Goal: Check status: Check status

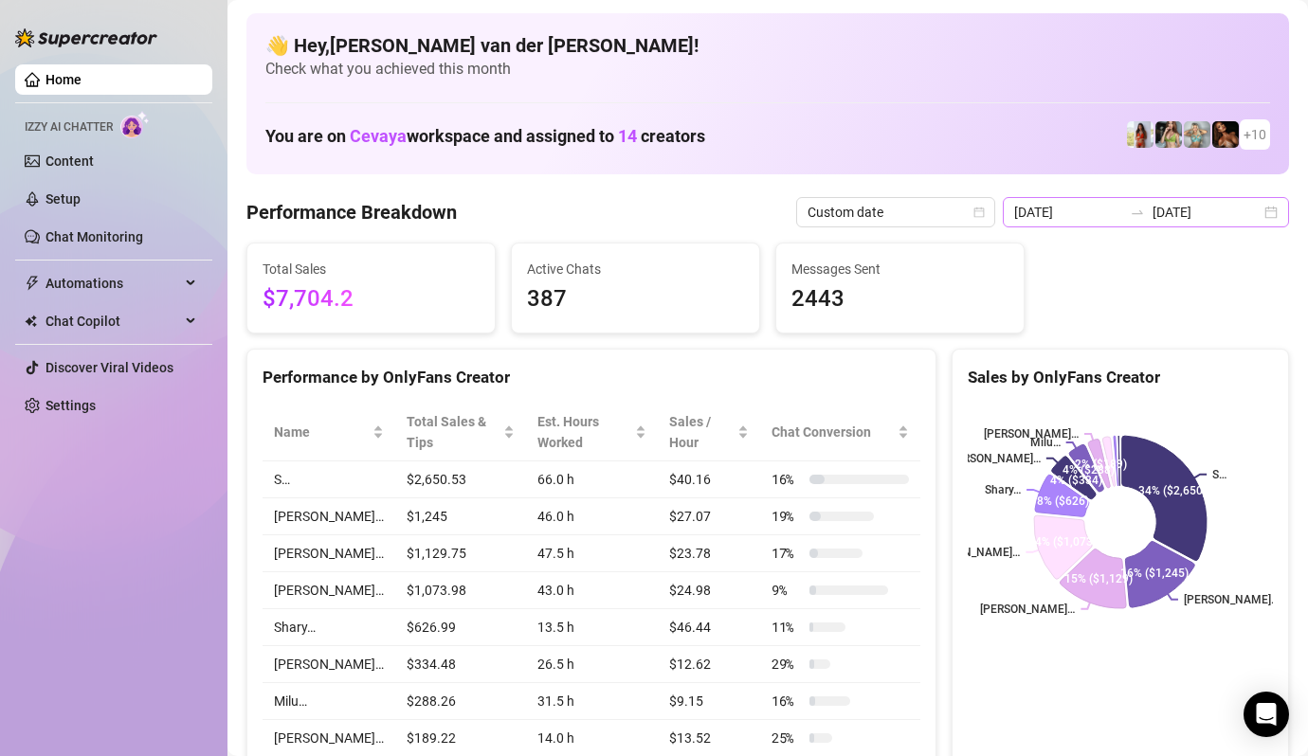
click at [1275, 215] on div "[DATE] [DATE]" at bounding box center [1146, 212] width 286 height 30
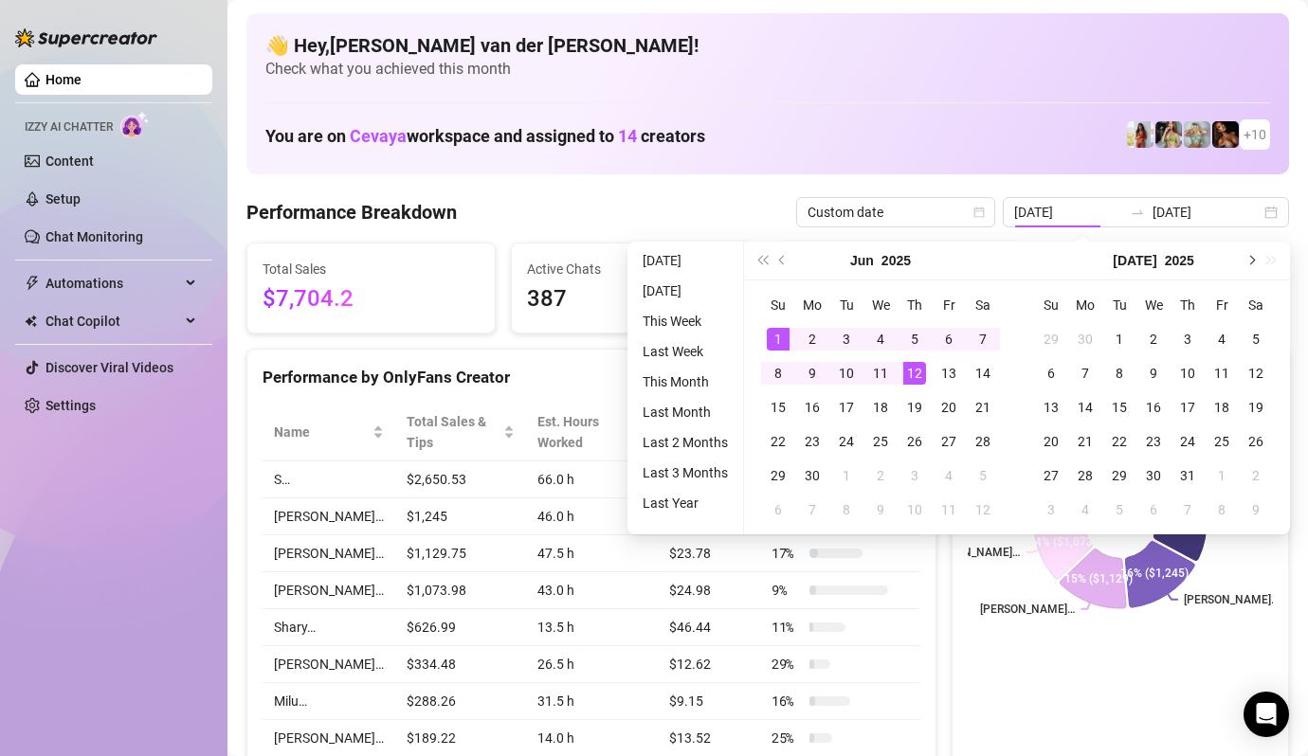
click at [1248, 262] on span "Next month (PageDown)" at bounding box center [1249, 260] width 9 height 9
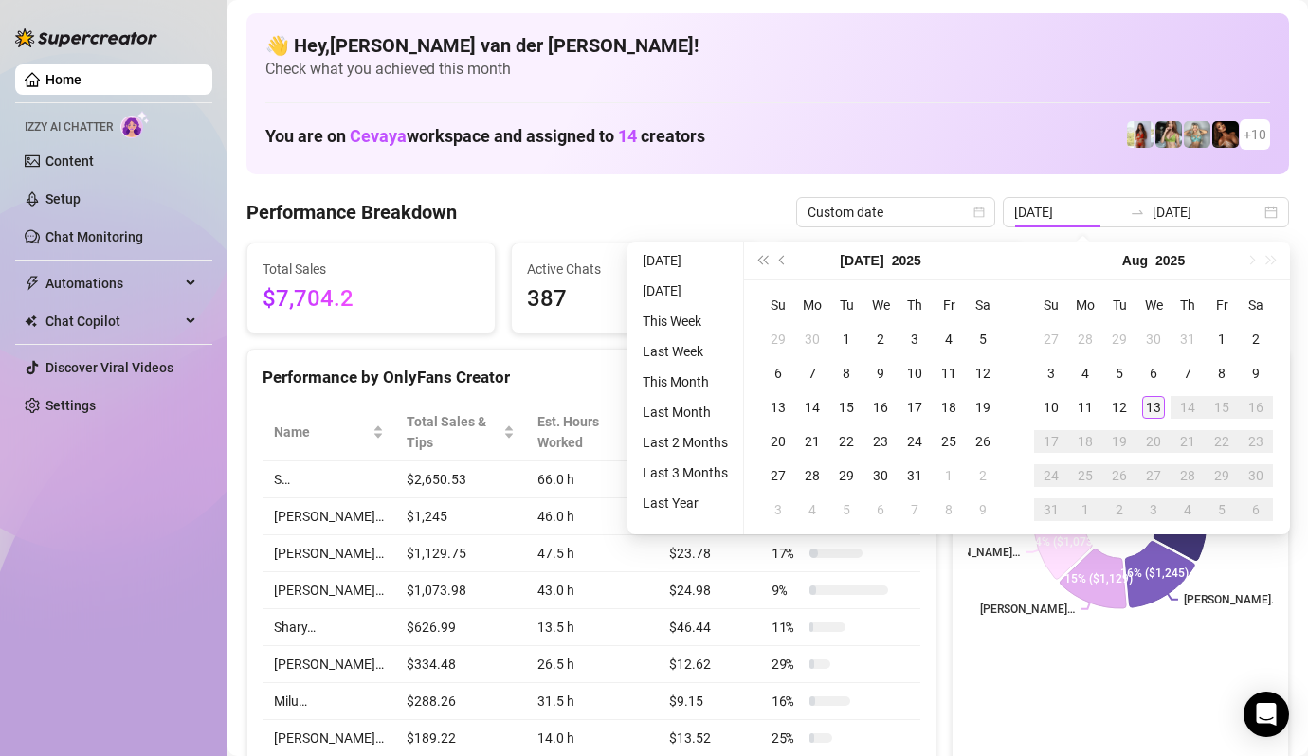
type input "[DATE]"
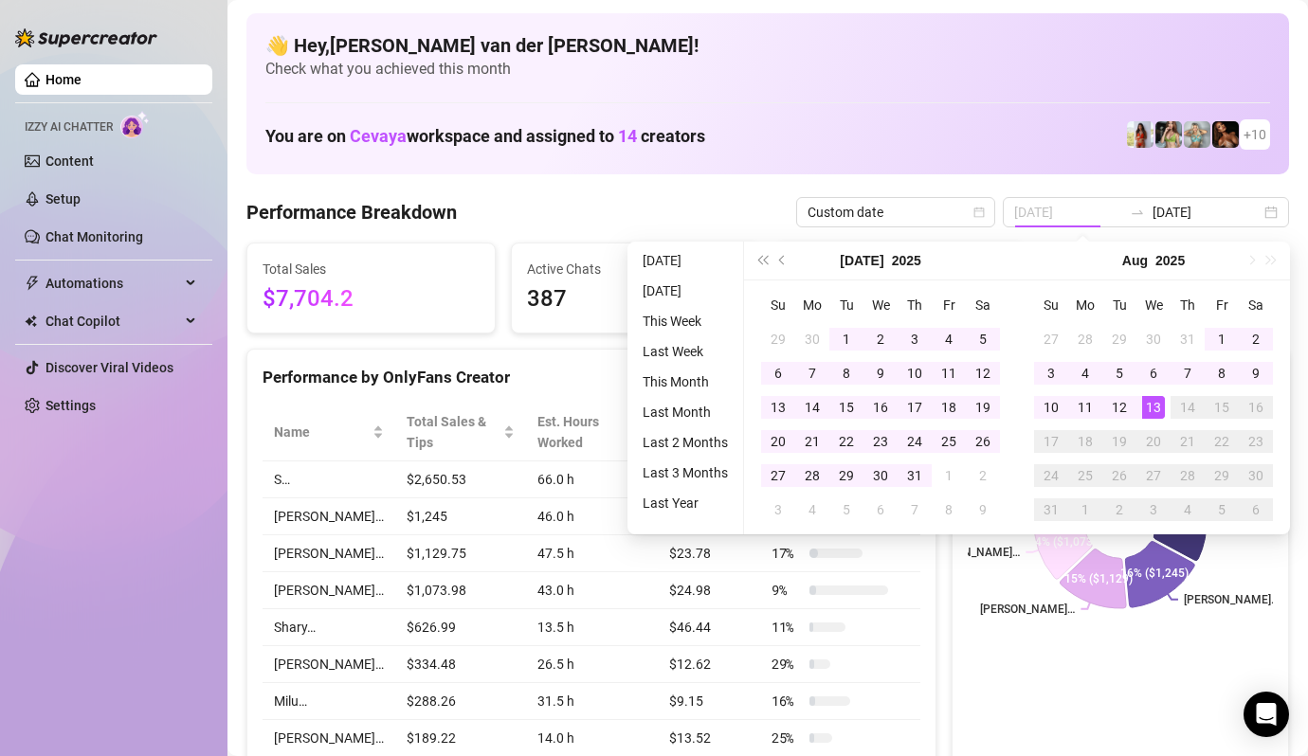
click at [1149, 396] on div "13" at bounding box center [1153, 407] width 23 height 23
click at [1149, 399] on div "13" at bounding box center [1153, 407] width 23 height 23
type input "[DATE]"
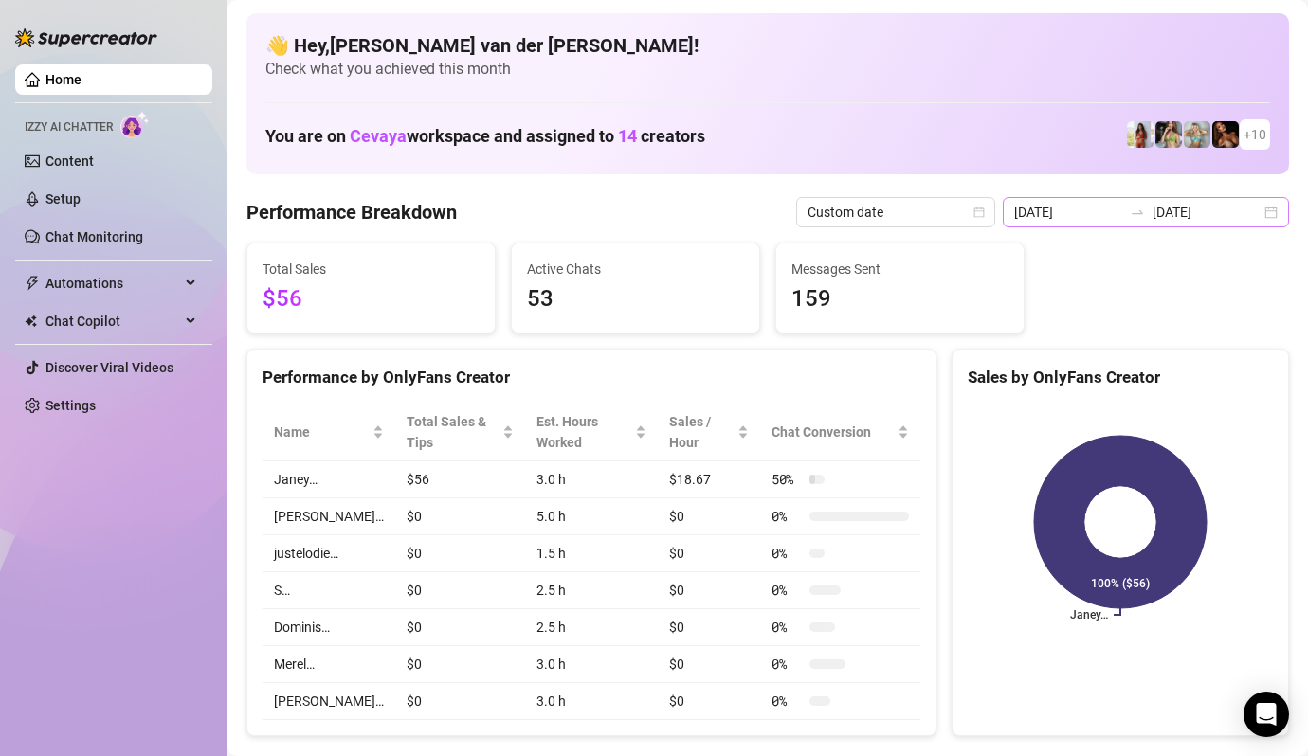
click at [1271, 212] on div "[DATE] [DATE]" at bounding box center [1146, 212] width 286 height 30
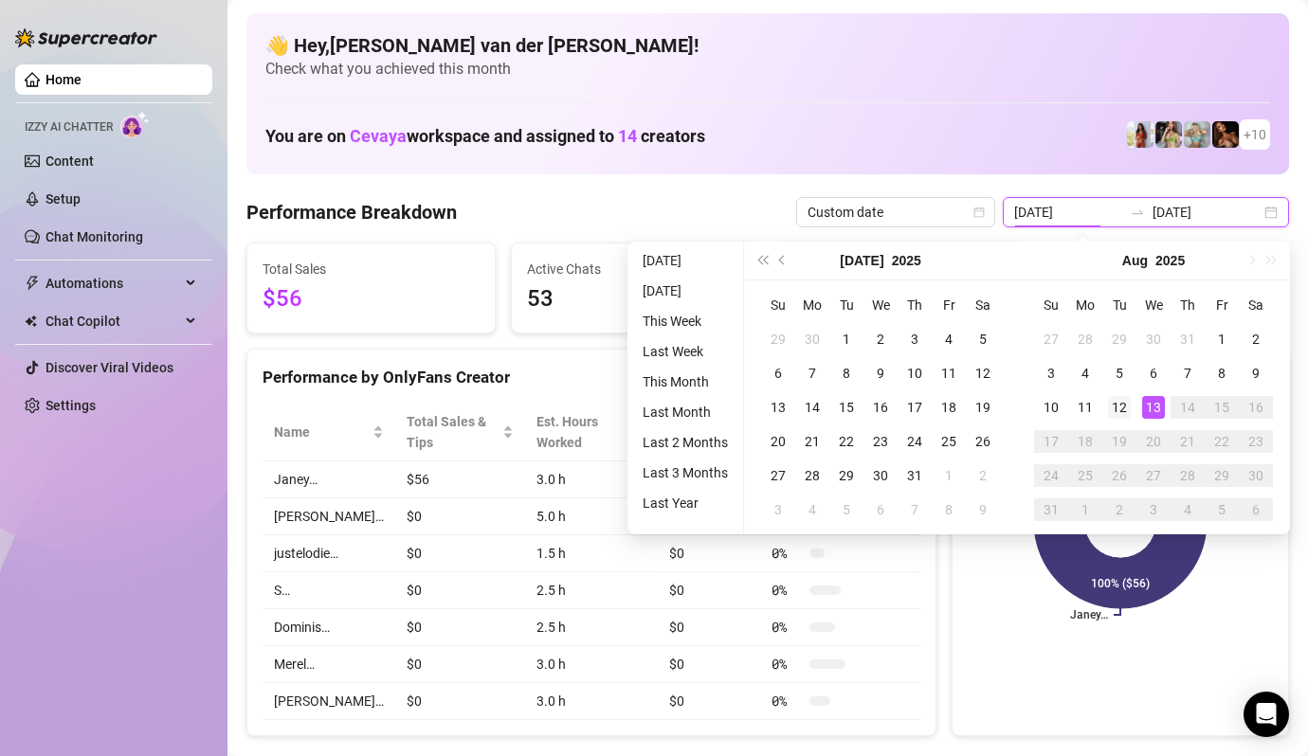
type input "[DATE]"
click at [1122, 399] on div "12" at bounding box center [1119, 407] width 23 height 23
click at [1117, 406] on div "12" at bounding box center [1119, 407] width 23 height 23
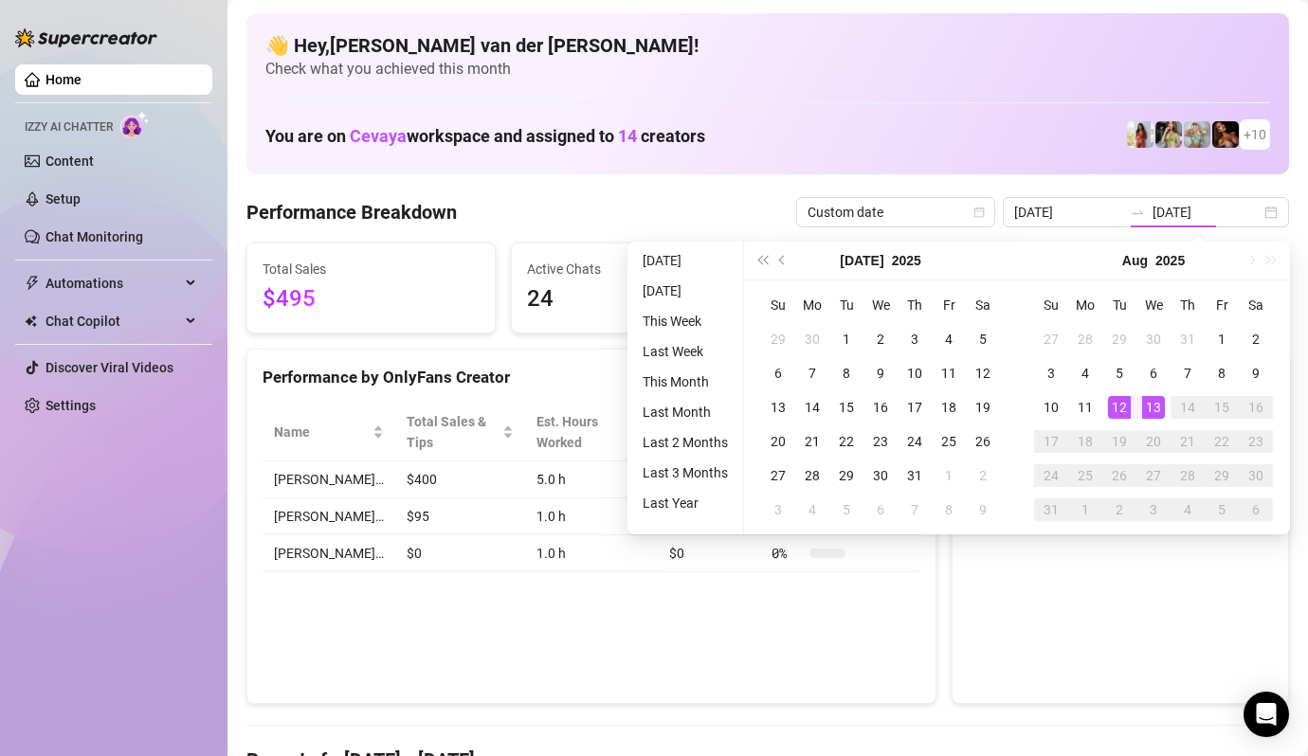
type input "[DATE]"
